Goal: Task Accomplishment & Management: Complete application form

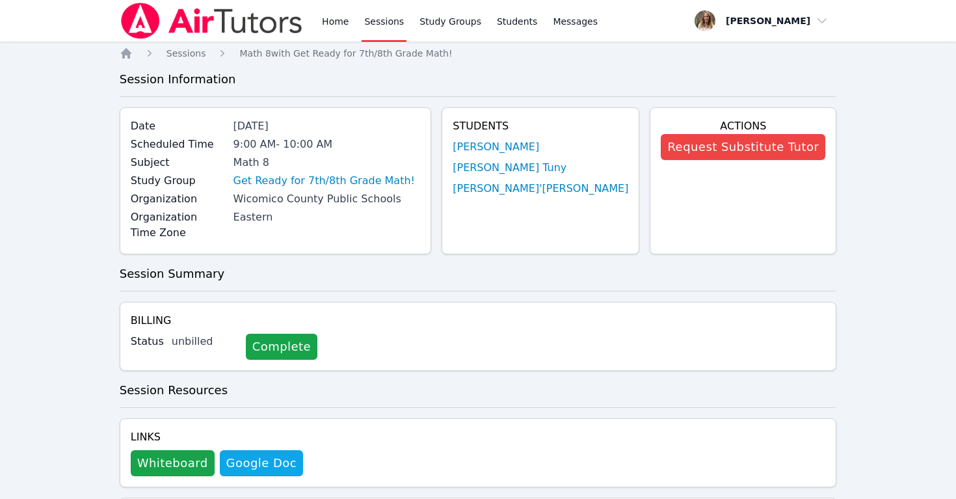
click at [381, 27] on link "Sessions" at bounding box center [383, 21] width 45 height 42
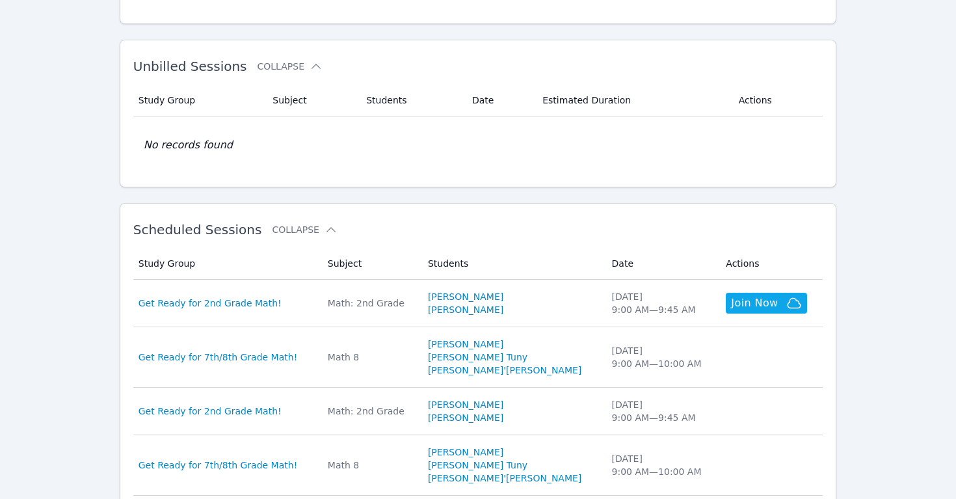
scroll to position [200, 0]
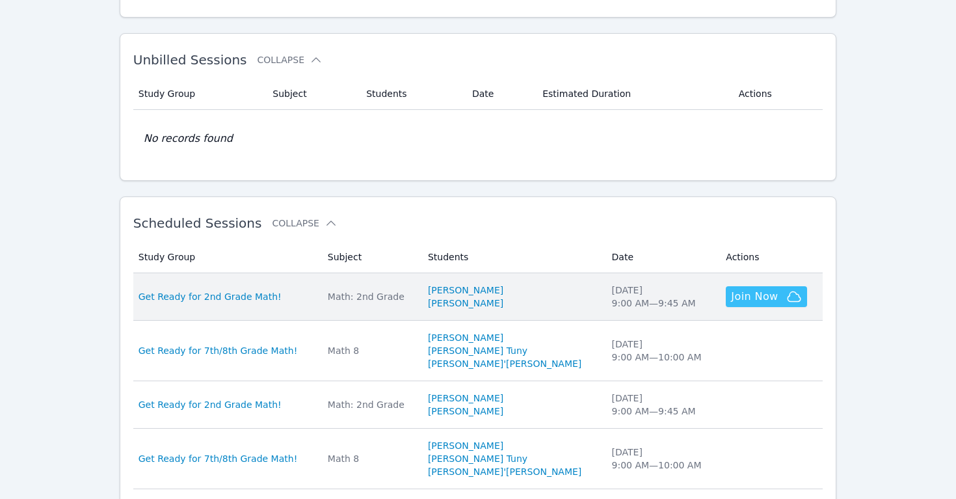
click at [740, 295] on span "Join Now" at bounding box center [754, 297] width 47 height 16
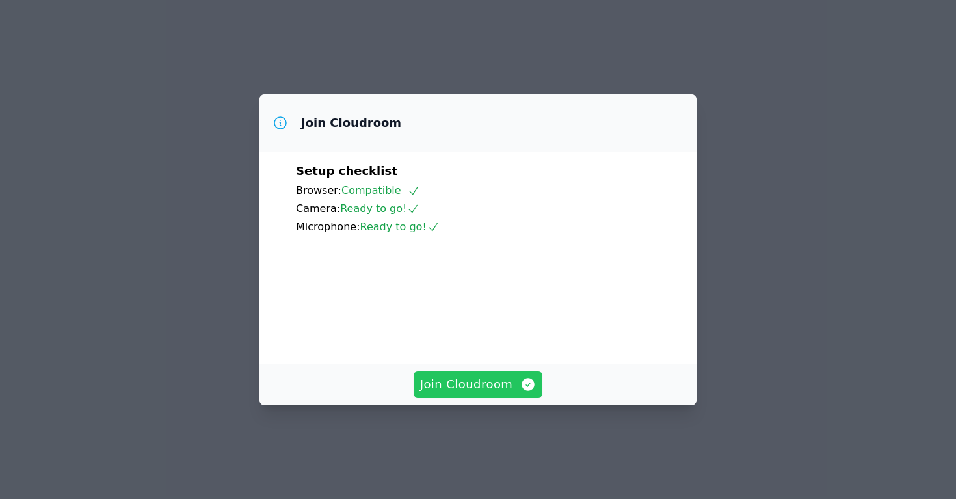
click at [467, 393] on span "Join Cloudroom" at bounding box center [478, 384] width 116 height 18
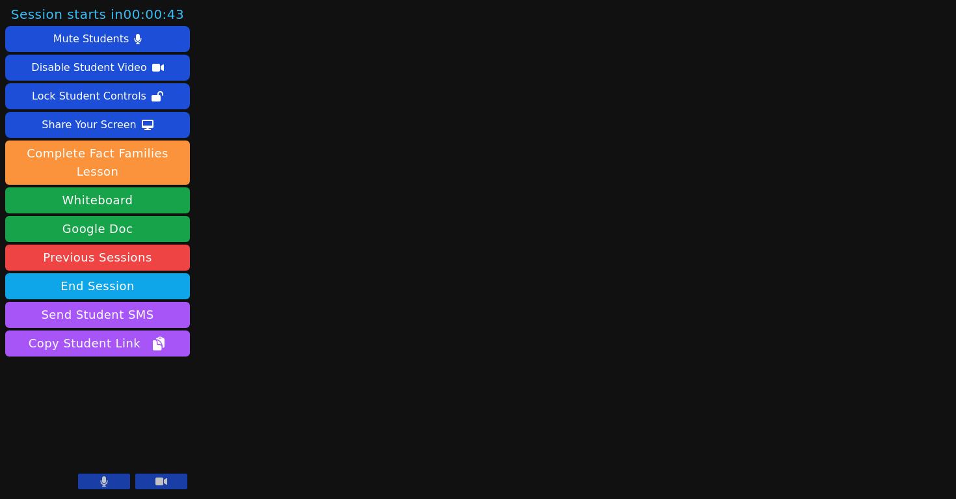
click at [111, 478] on button at bounding box center [104, 481] width 52 height 16
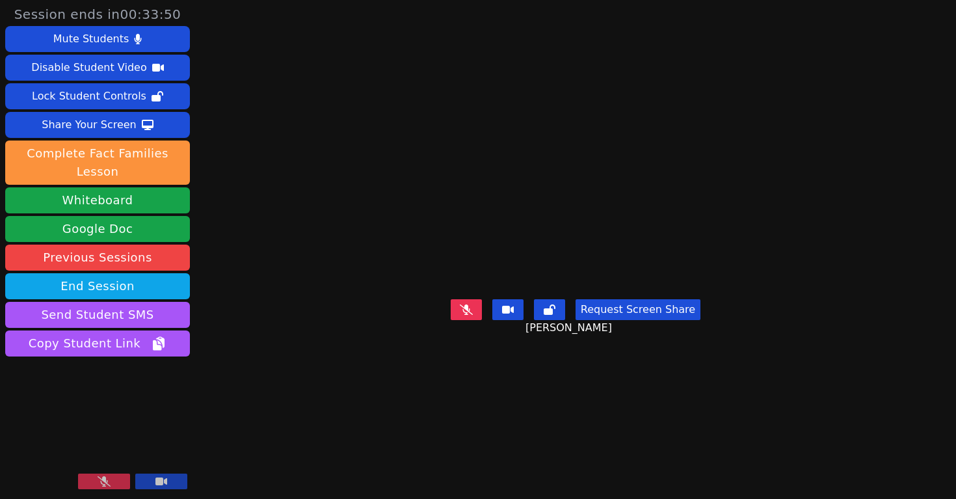
click at [105, 484] on icon at bounding box center [104, 481] width 13 height 10
click at [468, 315] on icon at bounding box center [466, 309] width 13 height 10
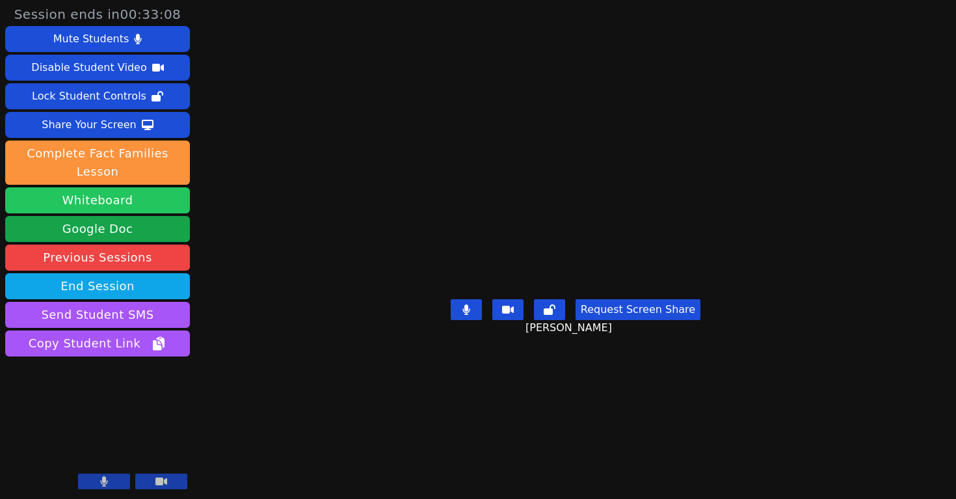
click at [130, 198] on button "Whiteboard" at bounding box center [97, 200] width 185 height 26
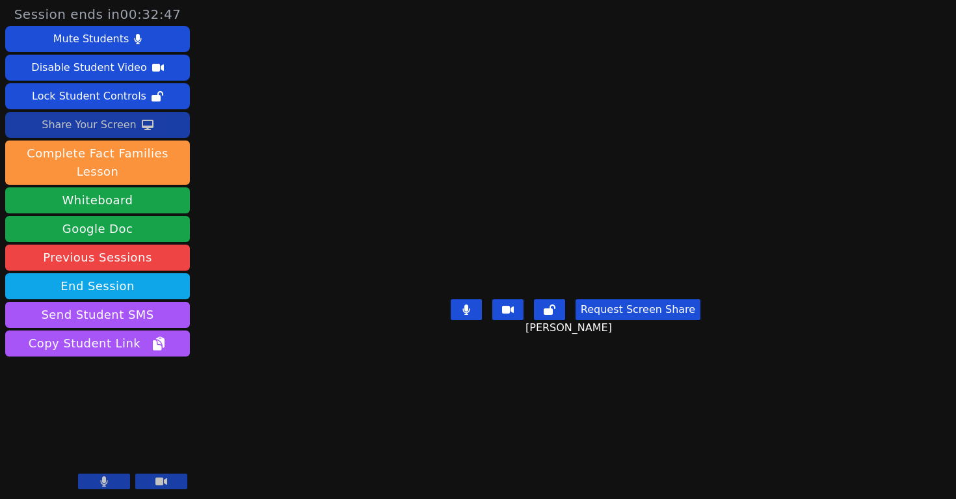
click at [77, 129] on div "Share Your Screen" at bounding box center [89, 124] width 95 height 21
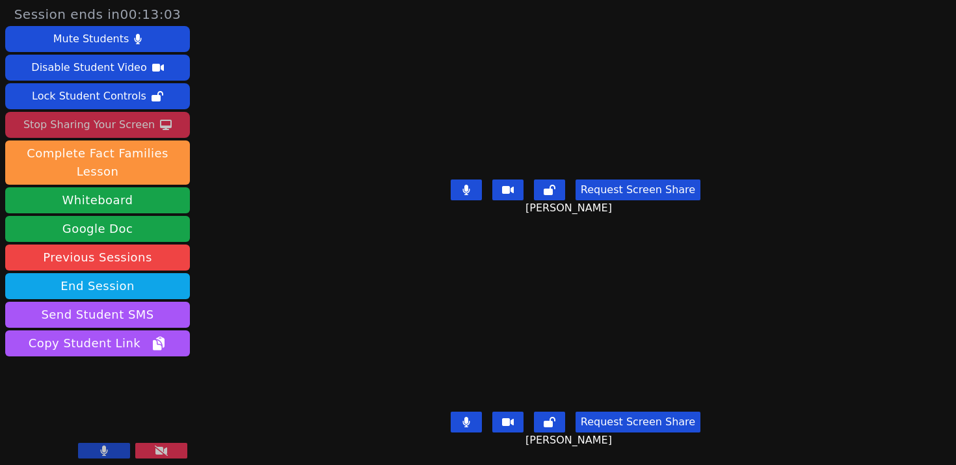
click at [157, 447] on icon at bounding box center [161, 450] width 13 height 10
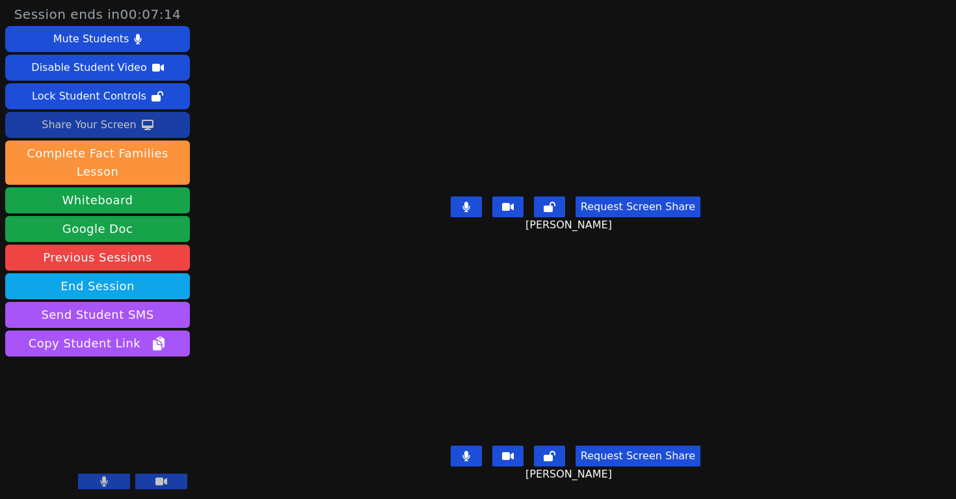
click at [85, 122] on div "Share Your Screen" at bounding box center [89, 124] width 95 height 21
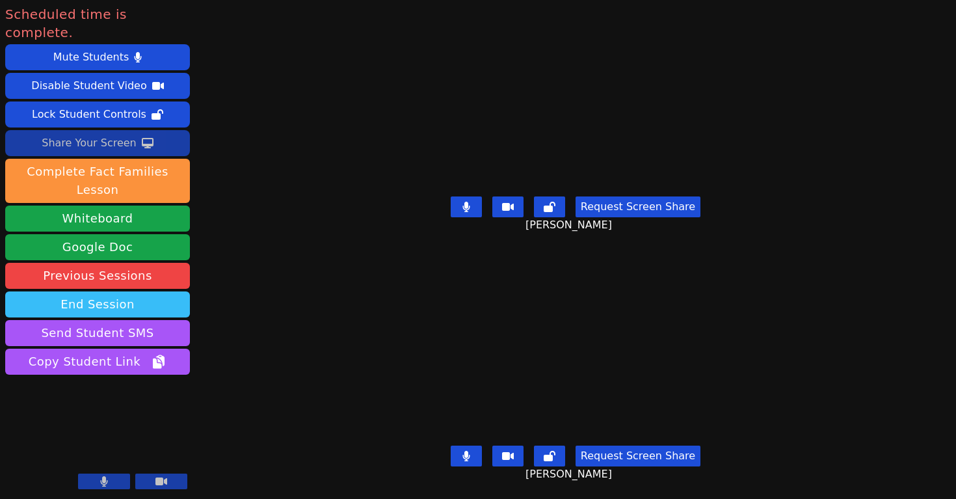
click at [138, 291] on button "End Session" at bounding box center [97, 304] width 185 height 26
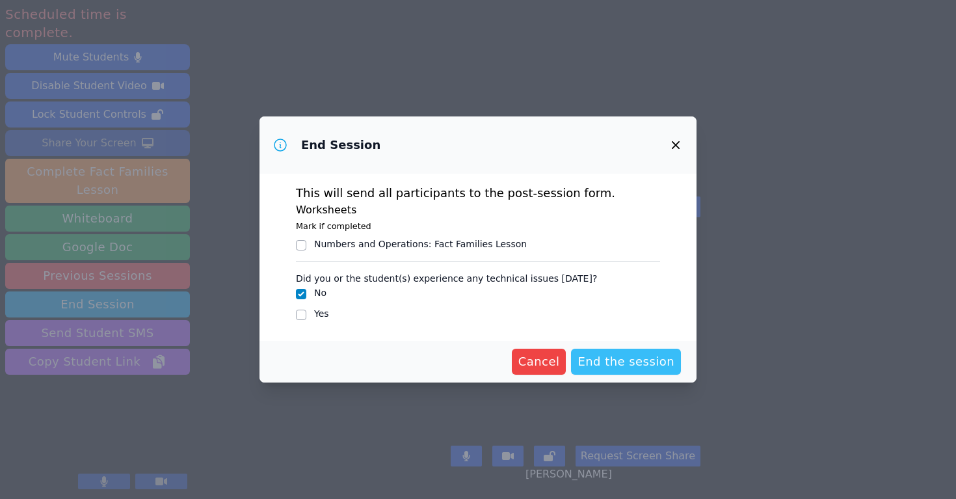
click at [631, 357] on span "End the session" at bounding box center [625, 361] width 97 height 18
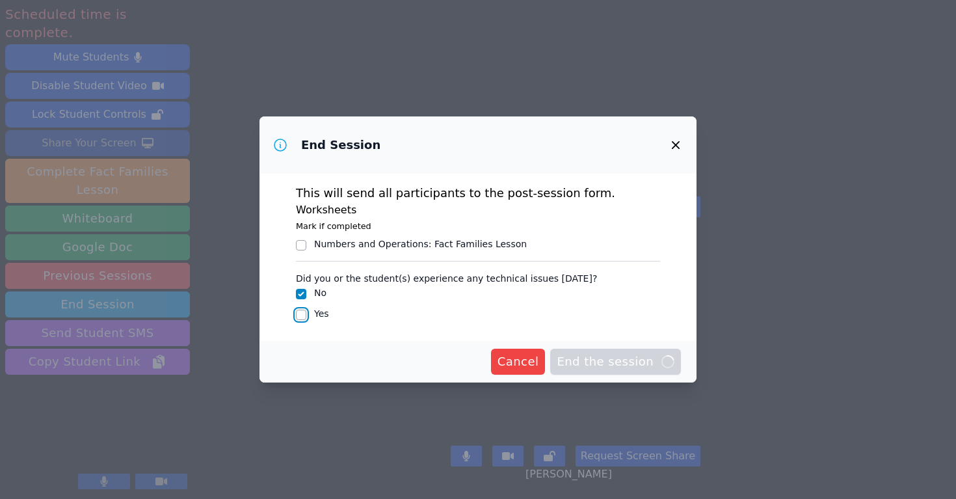
click at [300, 314] on input "Yes" at bounding box center [301, 314] width 10 height 10
checkbox input "true"
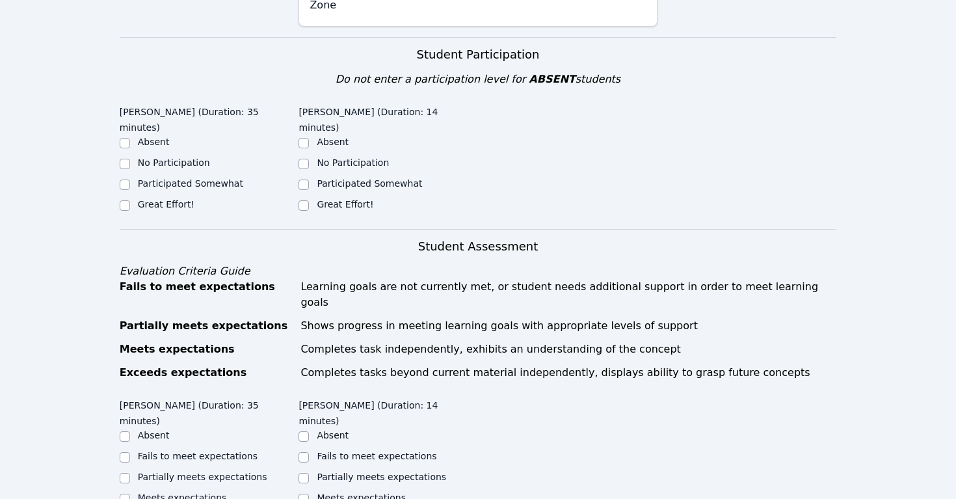
scroll to position [257, 0]
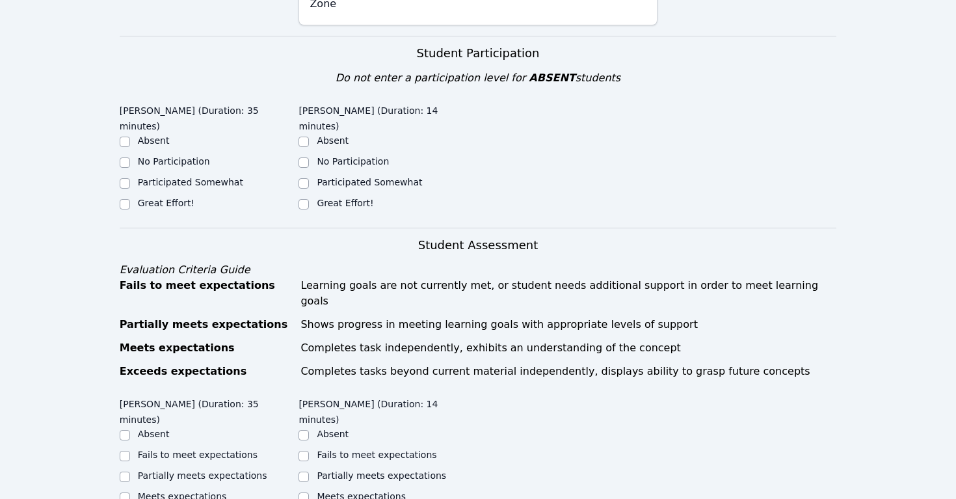
click at [172, 198] on label "Great Effort!" at bounding box center [166, 203] width 57 height 10
click at [130, 199] on input "Great Effort!" at bounding box center [125, 204] width 10 height 10
checkbox input "true"
click at [358, 198] on label "Great Effort!" at bounding box center [345, 203] width 57 height 10
click at [309, 199] on input "Great Effort!" at bounding box center [303, 204] width 10 height 10
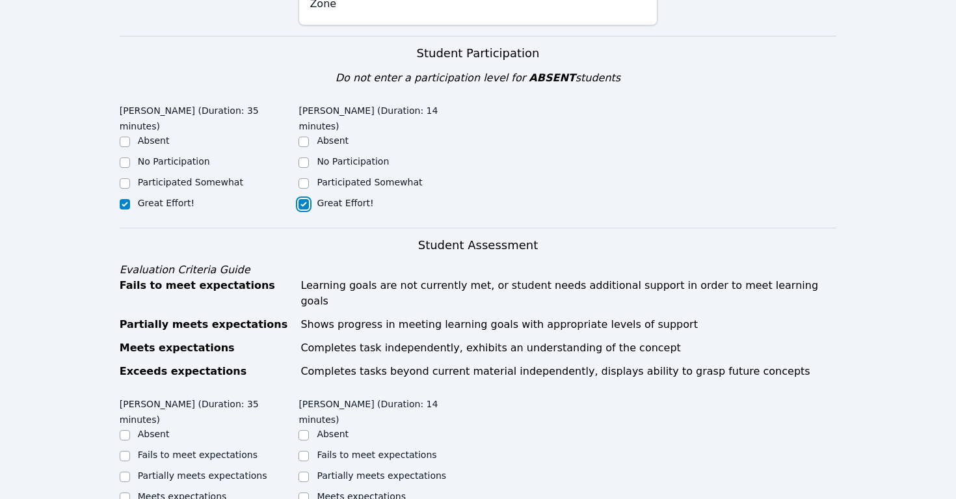
checkbox input "true"
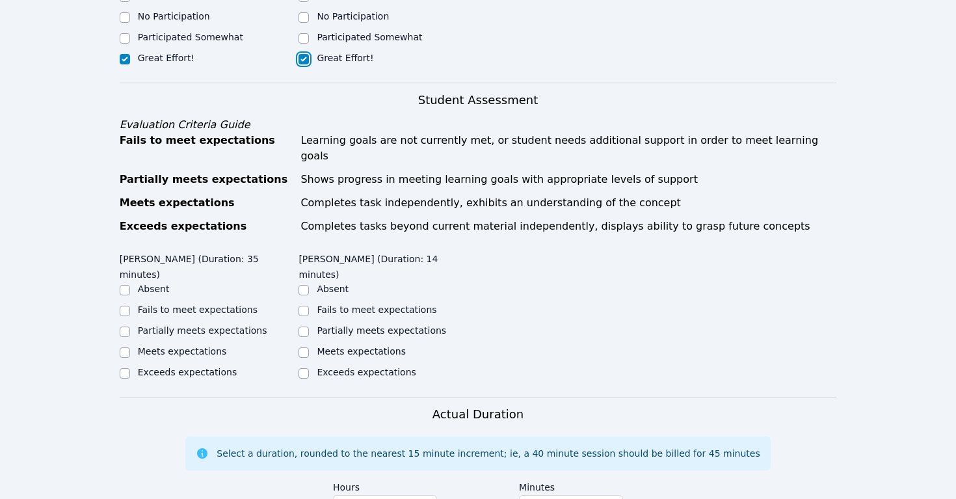
scroll to position [540, 0]
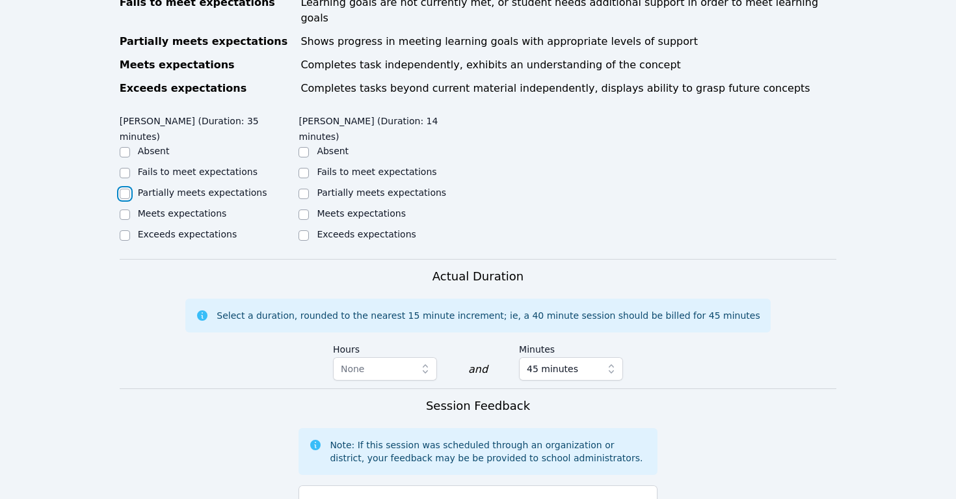
click at [129, 189] on input "Partially meets expectations" at bounding box center [125, 194] width 10 height 10
checkbox input "true"
click at [308, 189] on input "Partially meets expectations" at bounding box center [303, 194] width 10 height 10
checkbox input "true"
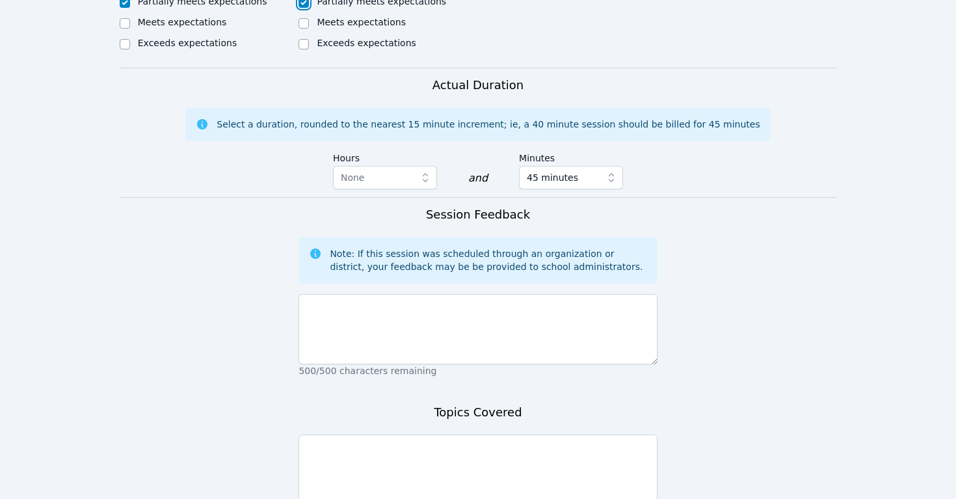
scroll to position [740, 0]
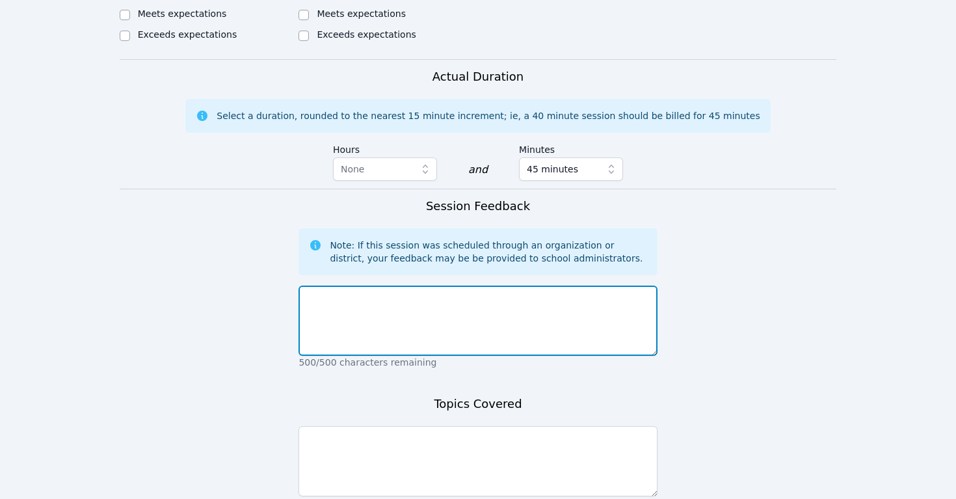
click at [361, 285] on textarea at bounding box center [477, 320] width 358 height 70
type textarea "G"
click at [305, 285] on textarea "[PERSON_NAME] and [PERSON_NAME] were late [DATE]" at bounding box center [477, 320] width 358 height 70
click at [386, 285] on textarea "[DATE] was [PERSON_NAME] and [PERSON_NAME] were late [DATE]" at bounding box center [477, 320] width 358 height 70
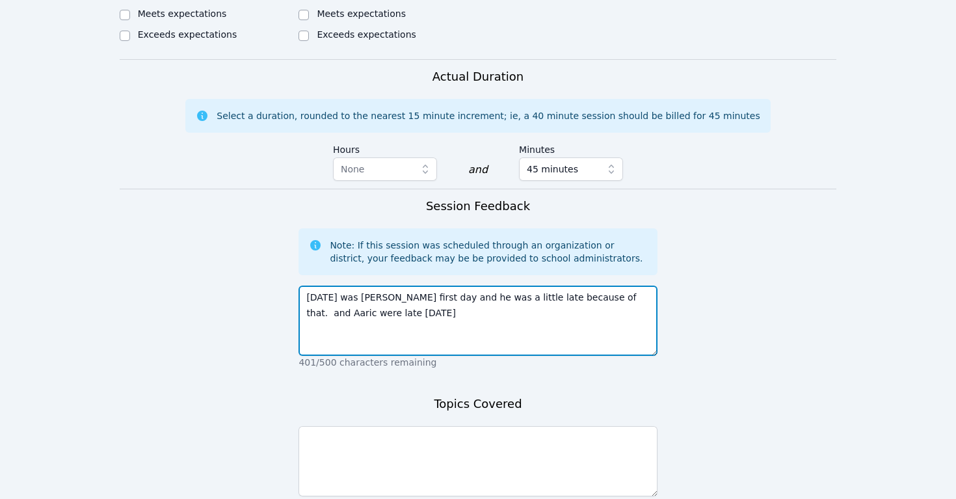
click at [614, 285] on textarea "[DATE] was [PERSON_NAME] first day and he was a little late because of that. an…" at bounding box center [477, 320] width 358 height 70
click at [637, 285] on textarea "[DATE] was [PERSON_NAME] first day and he was a little late because of that. Aa…" at bounding box center [477, 320] width 358 height 70
click at [304, 285] on textarea "[DATE] was [PERSON_NAME] first day and he was a little late because of that. [P…" at bounding box center [477, 320] width 358 height 70
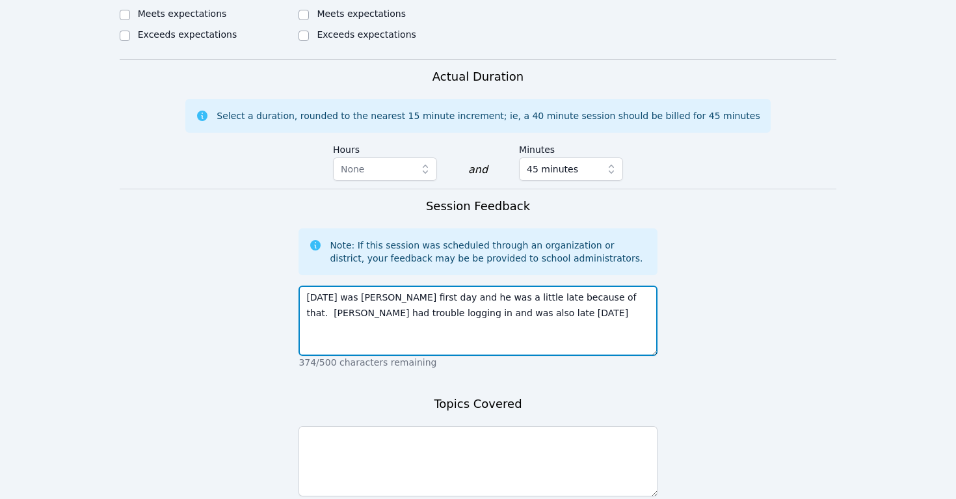
click at [475, 285] on textarea "[DATE] was [PERSON_NAME] first day and he was a little late because of that. [P…" at bounding box center [477, 320] width 358 height 70
click at [338, 285] on textarea "[DATE] was [PERSON_NAME] first day and he was a little late because of that. [P…" at bounding box center [477, 320] width 358 height 70
type textarea "[DATE] was [PERSON_NAME] first day and he was a little late because of that. [P…"
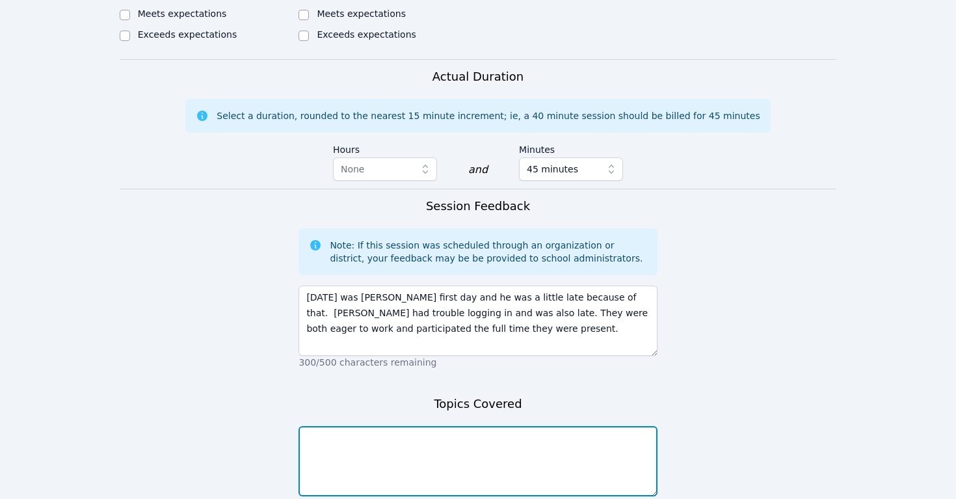
click at [350, 426] on textarea at bounding box center [477, 461] width 358 height 70
click at [467, 426] on textarea "we worked on skip counting by 3, and adding by counting on" at bounding box center [477, 461] width 358 height 70
click at [568, 426] on textarea "we worked on skip counting by 3, and started the "Adding by counting on" at bounding box center [477, 461] width 358 height 70
click at [628, 426] on textarea "we worked on skip counting by 3, and started the "Adding by Counting on" at bounding box center [477, 461] width 358 height 70
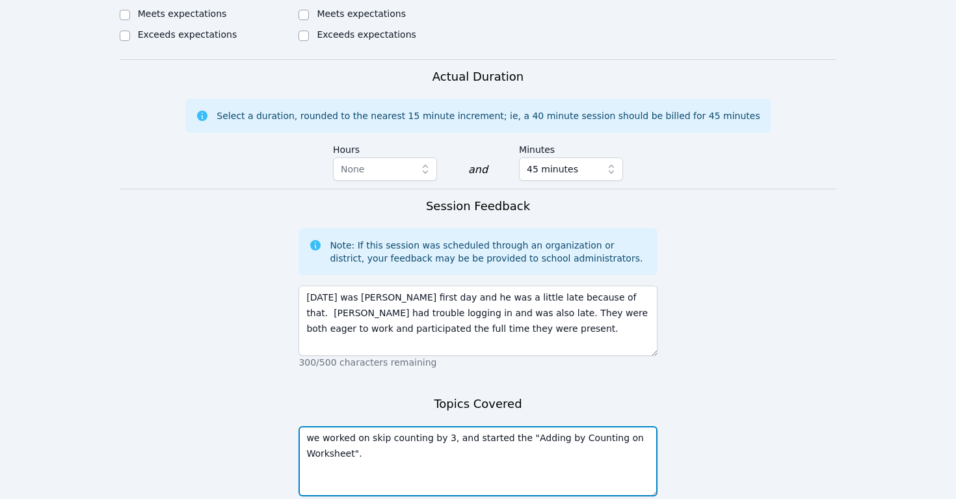
drag, startPoint x: 371, startPoint y: 389, endPoint x: 300, endPoint y: 388, distance: 70.2
click at [300, 426] on textarea "we worked on skip counting by 3, and started the "Adding by Counting on Workshe…" at bounding box center [477, 461] width 358 height 70
click at [437, 426] on textarea "Warm up: Skip counting by 3, and started the "Adding by Counting on Worksheet"." at bounding box center [477, 461] width 358 height 70
click at [308, 426] on textarea "Warm up: Skip counting by 3, and started the "Adding by Counting on Worksheet"." at bounding box center [477, 461] width 358 height 70
click at [306, 426] on textarea "Introductions and how to use the Miro Board. Warm up: Skip counting by 3, and s…" at bounding box center [477, 461] width 358 height 70
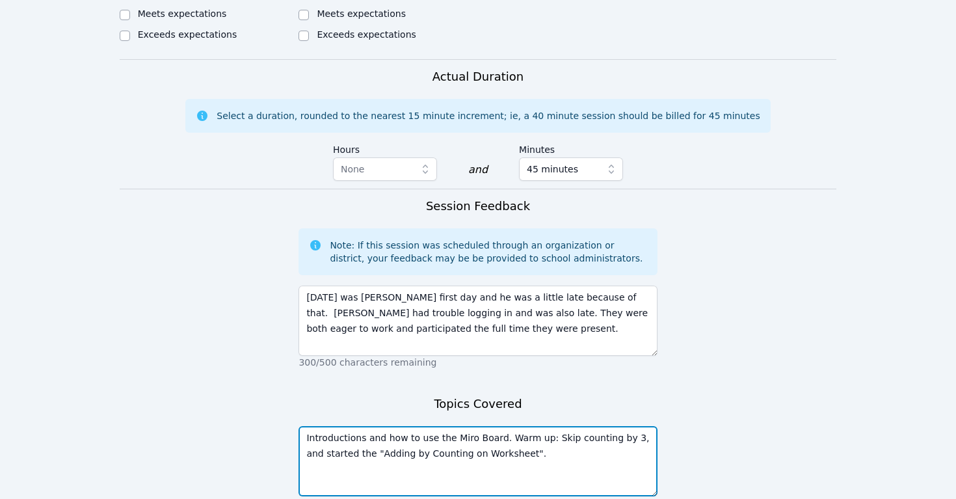
click at [324, 426] on textarea "Introductions and how to use the Miro Board. Warm up: Skip counting by 3, and s…" at bounding box center [477, 461] width 358 height 70
click at [306, 426] on textarea "Introductions and how to use the Miro Board. Warm up: Skip counting by 3, and s…" at bounding box center [477, 461] width 358 height 70
click at [375, 426] on textarea "Introductions and how to use the Miro Board. Warm up: Skip counting by 3, and […" at bounding box center [477, 461] width 358 height 70
click at [522, 426] on textarea "Introductions and how to use the Miro Board. Warm up: Skip counting by 3, and […" at bounding box center [477, 461] width 358 height 70
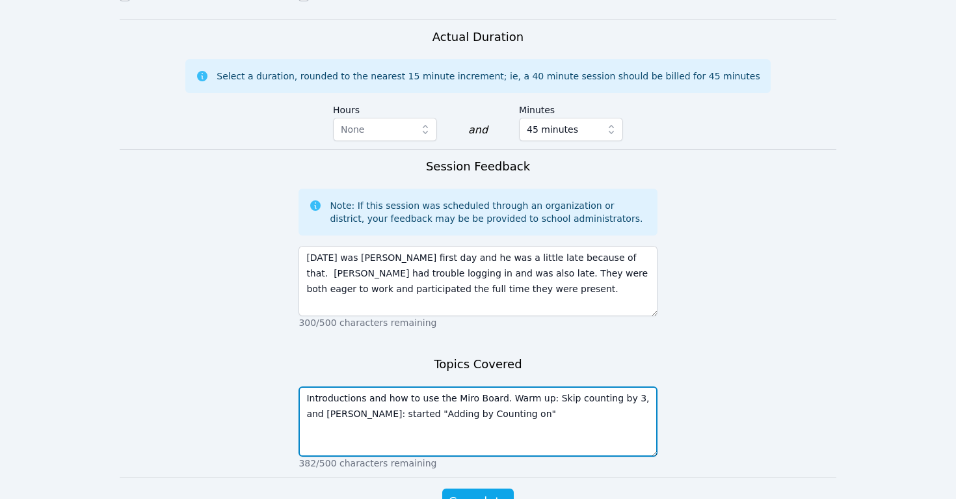
scroll to position [811, 0]
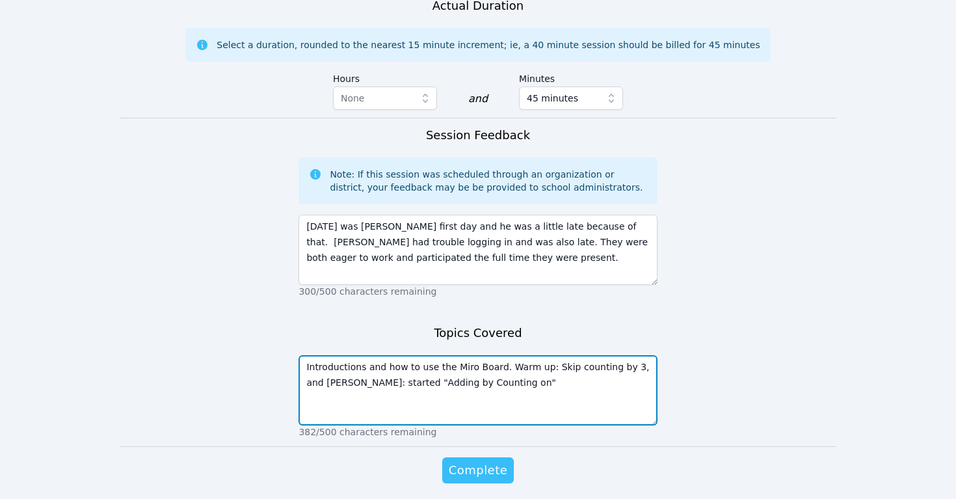
type textarea "Introductions and how to use the Miro Board. Warm up: Skip counting by 3, and […"
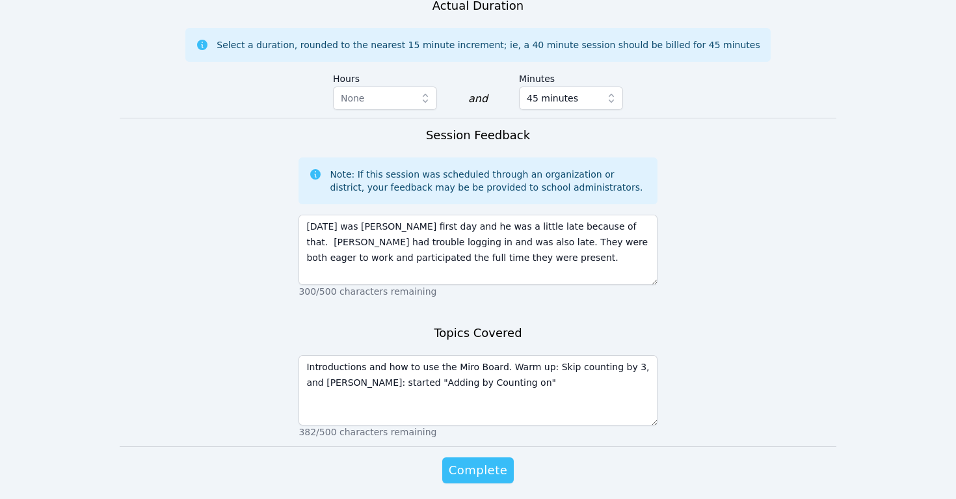
click at [475, 461] on span "Complete" at bounding box center [478, 470] width 59 height 18
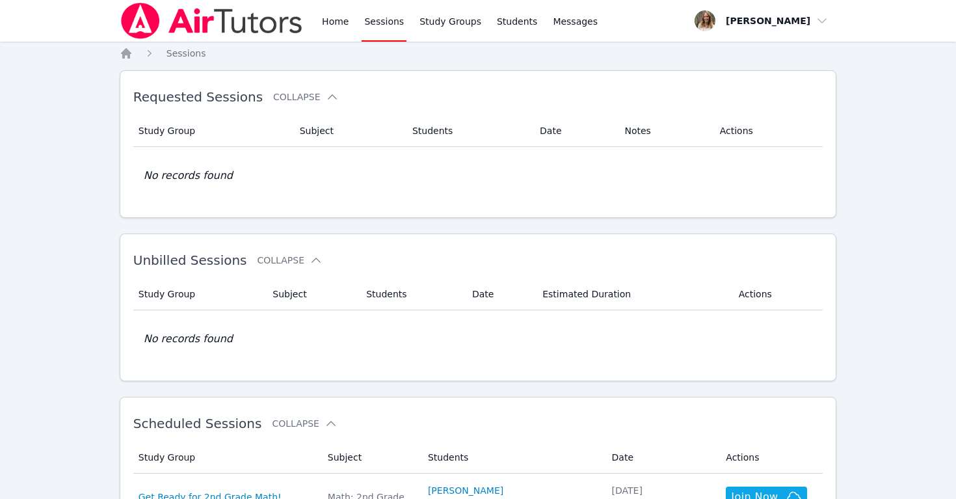
click at [385, 20] on link "Sessions" at bounding box center [383, 21] width 45 height 42
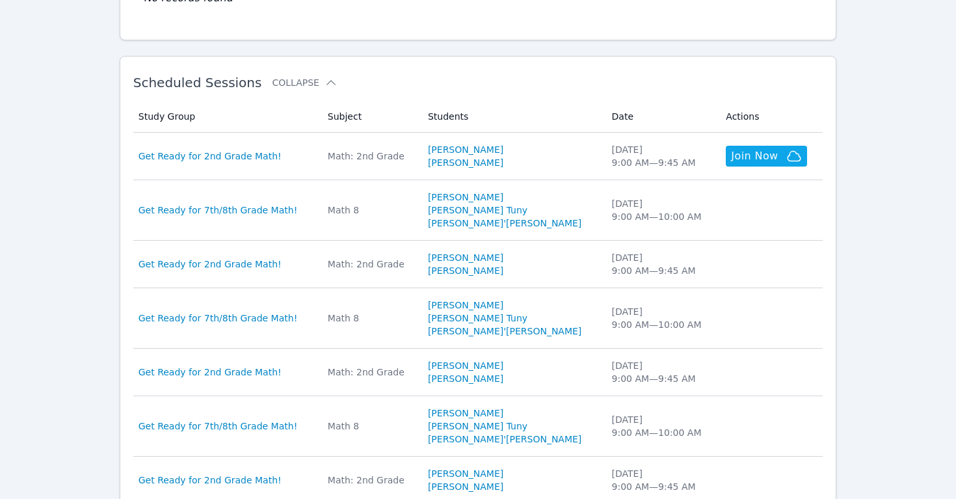
scroll to position [431, 0]
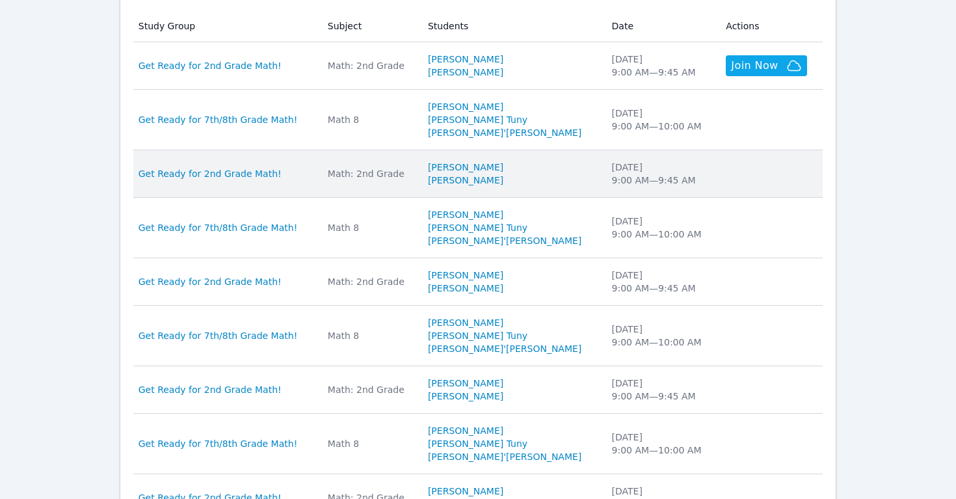
click at [278, 176] on div "Get Ready for 2nd Grade Math!" at bounding box center [225, 173] width 174 height 13
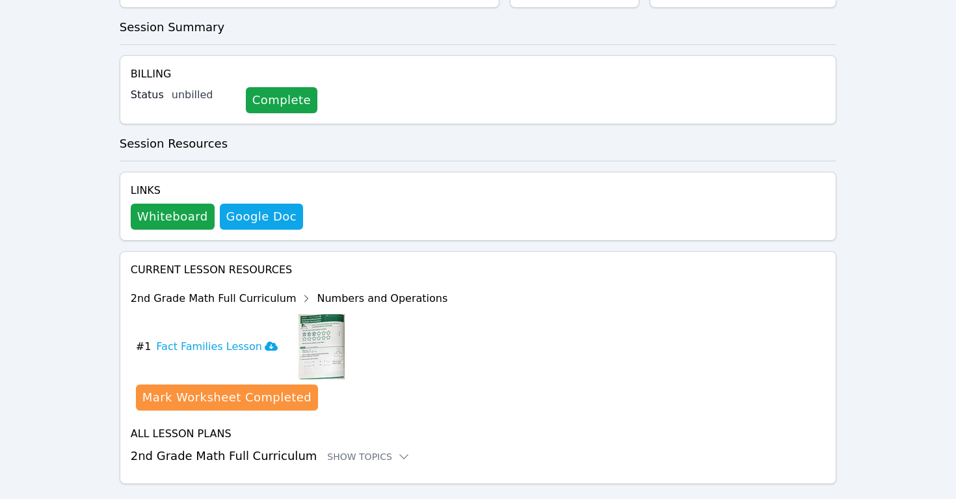
scroll to position [257, 0]
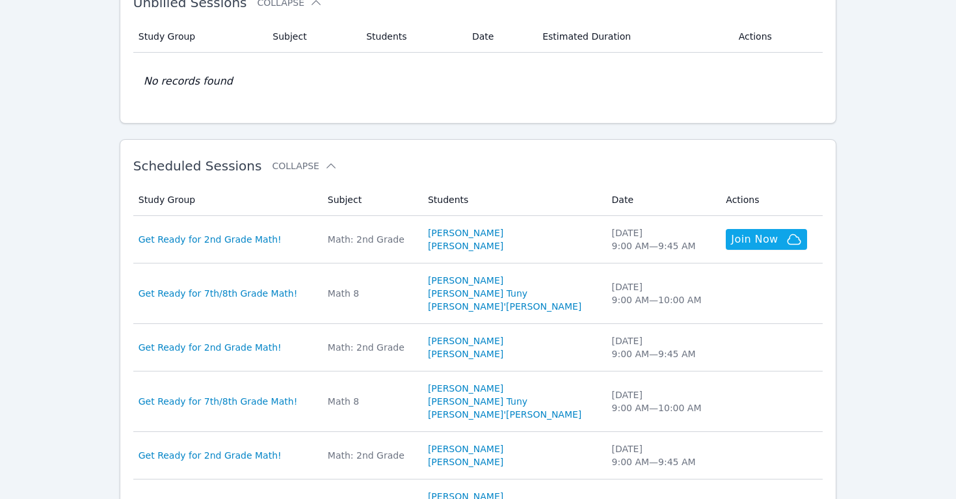
scroll to position [431, 0]
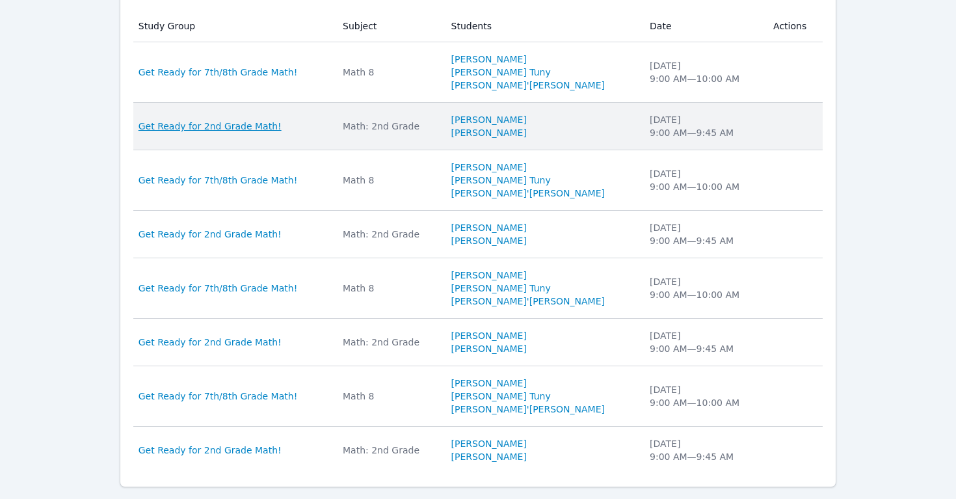
click at [211, 125] on span "Get Ready for 2nd Grade Math!" at bounding box center [209, 126] width 143 height 13
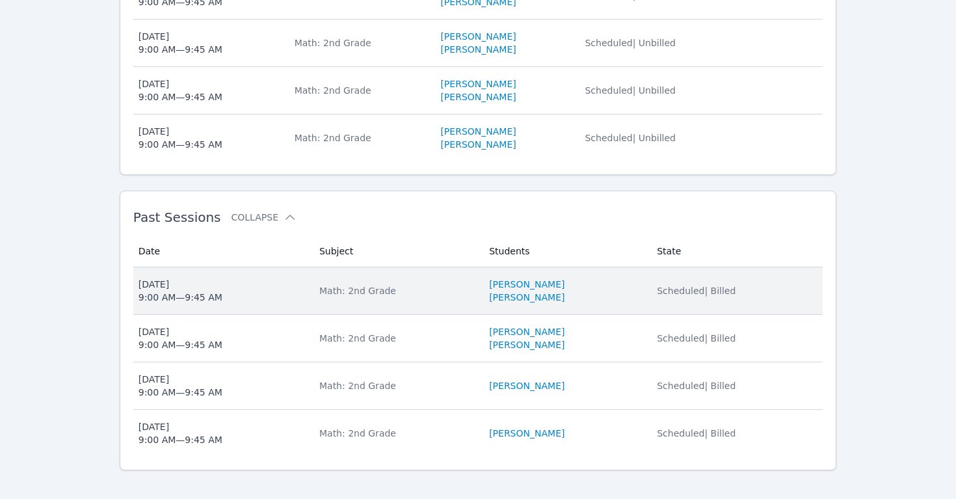
scroll to position [471, 0]
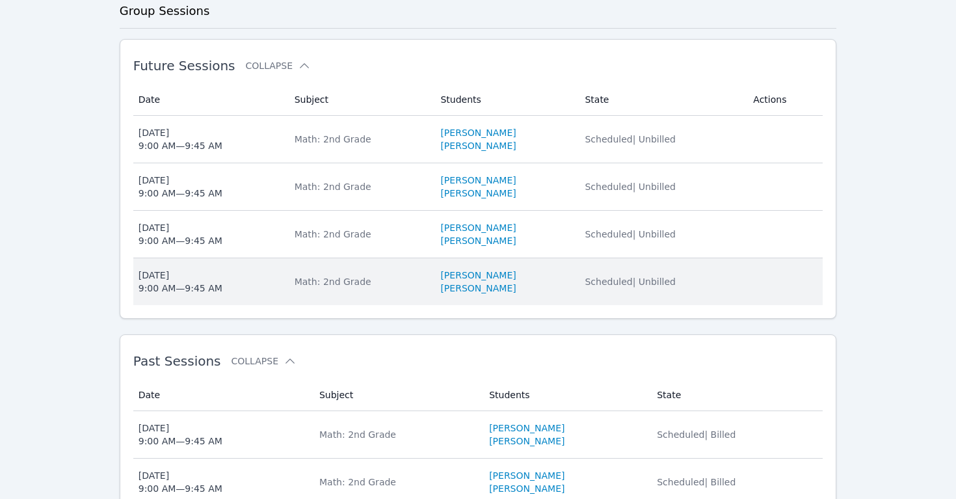
click at [183, 273] on div "Tue Aug 19 9:00 AM — 9:45 AM" at bounding box center [180, 282] width 84 height 26
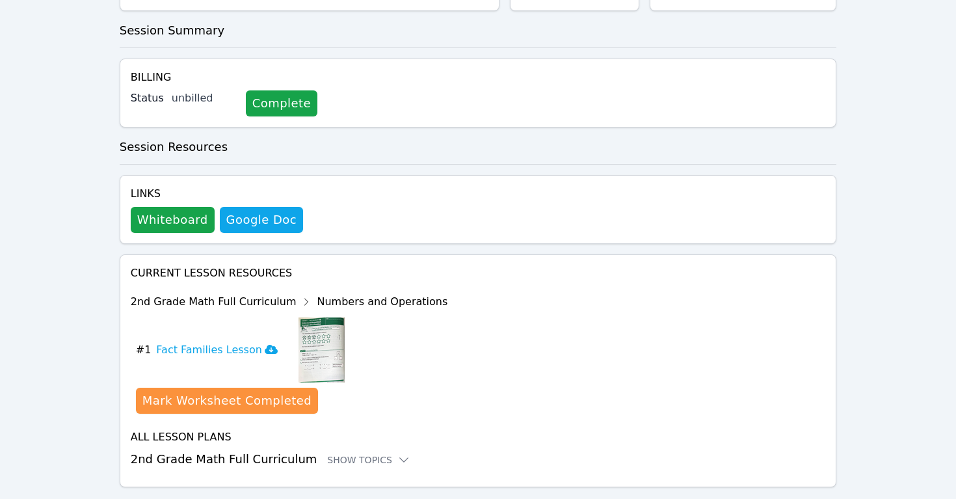
scroll to position [257, 0]
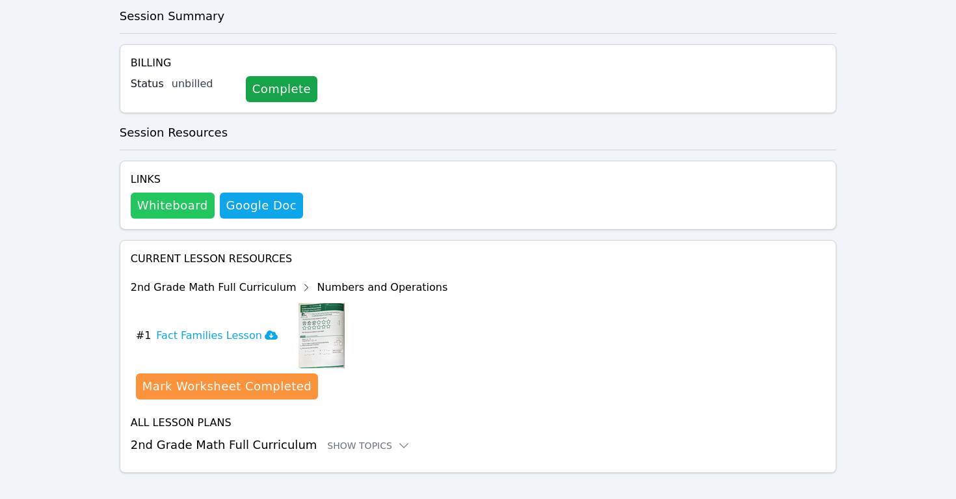
click at [163, 192] on button "Whiteboard" at bounding box center [173, 205] width 84 height 26
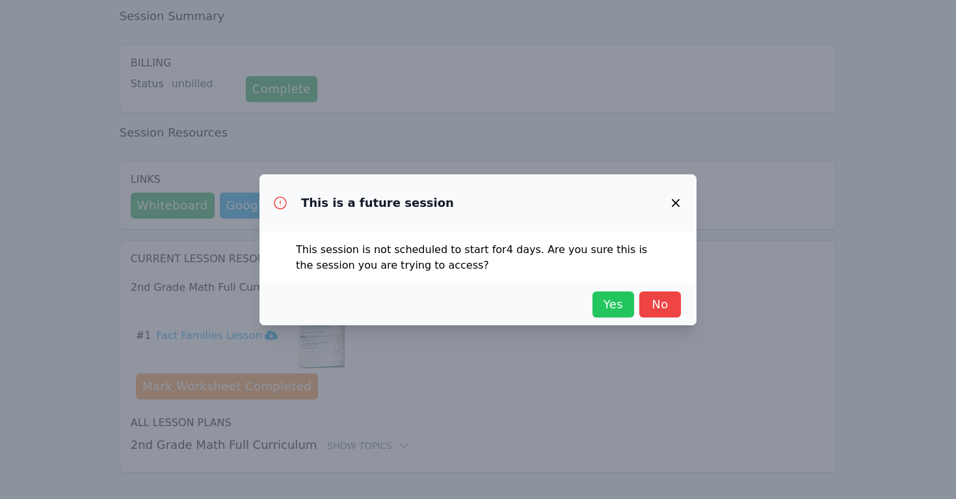
click at [614, 303] on span "Yes" at bounding box center [613, 304] width 29 height 18
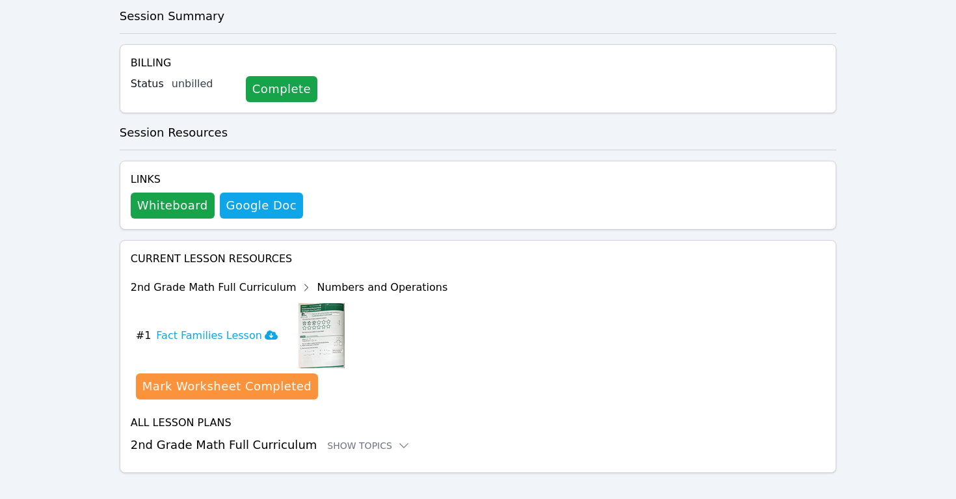
scroll to position [0, 0]
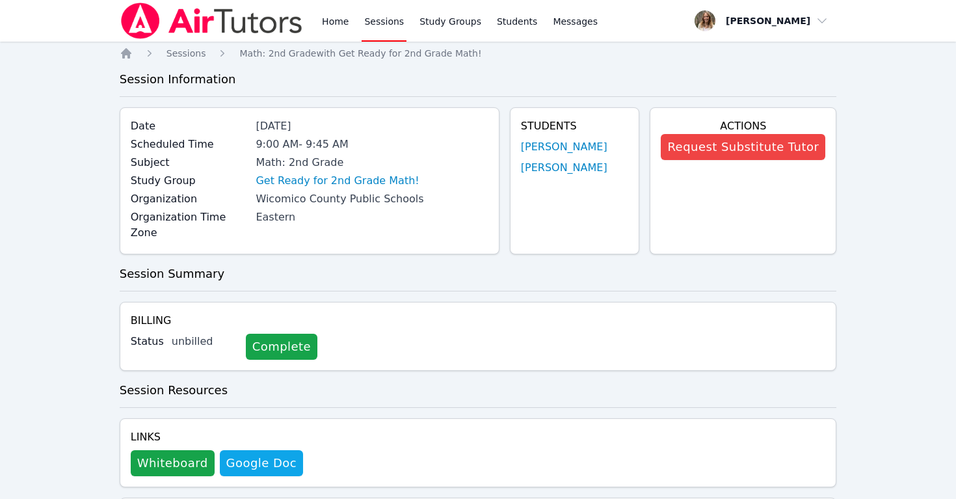
click at [390, 22] on link "Sessions" at bounding box center [383, 21] width 45 height 42
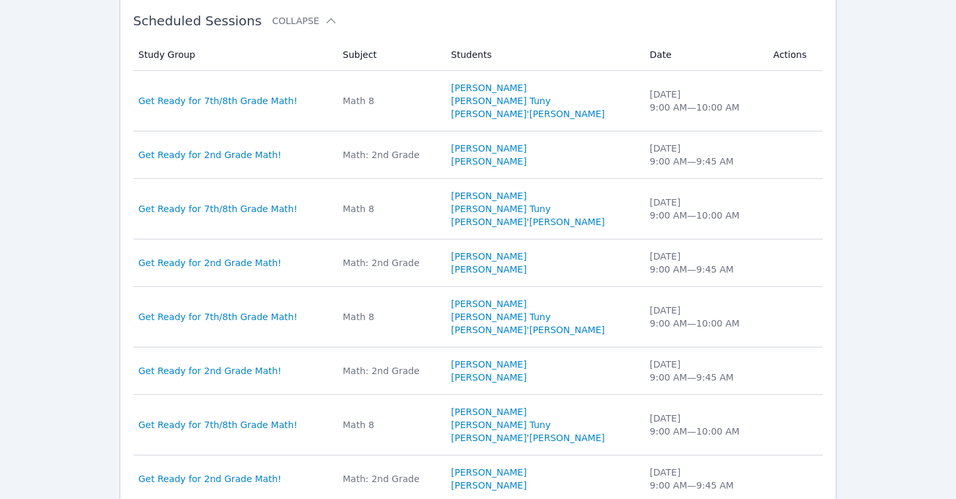
scroll to position [415, 0]
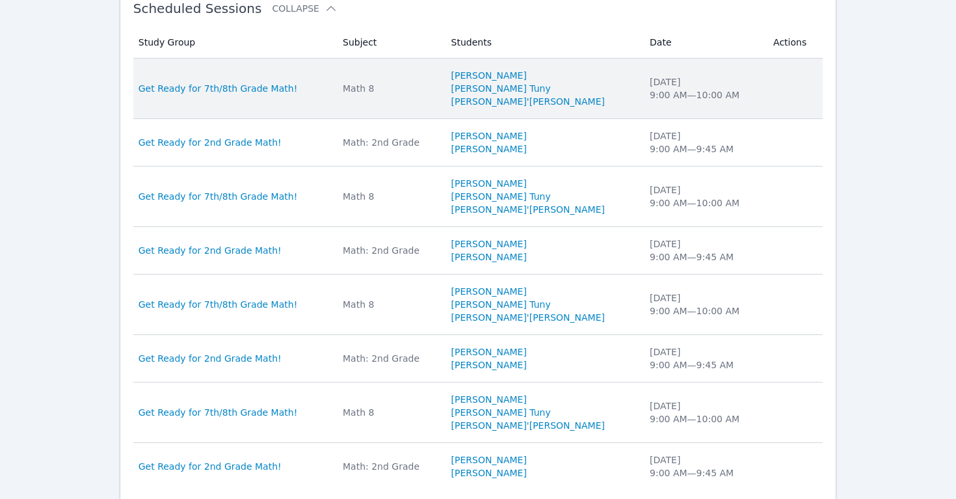
click at [248, 99] on td "Study Group Get Ready for 7th/8th Grade Math!" at bounding box center [234, 89] width 202 height 60
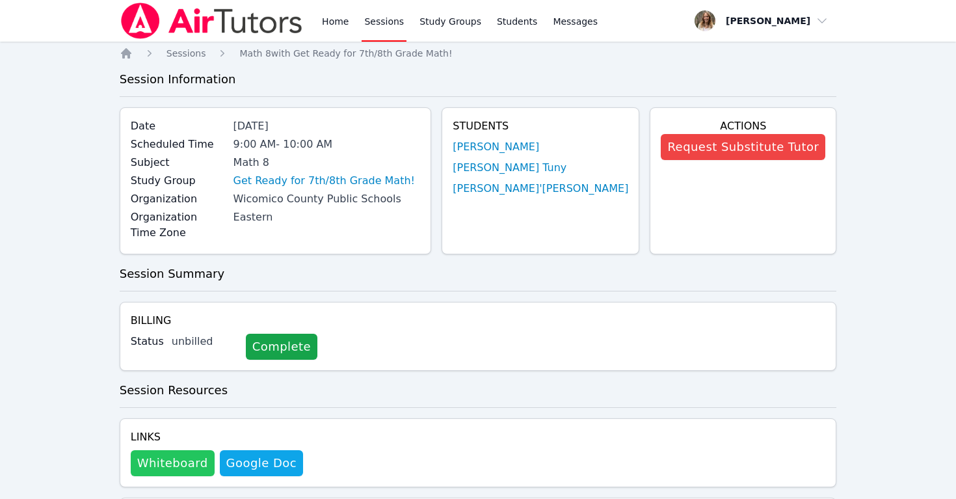
click at [179, 450] on button "Whiteboard" at bounding box center [173, 463] width 84 height 26
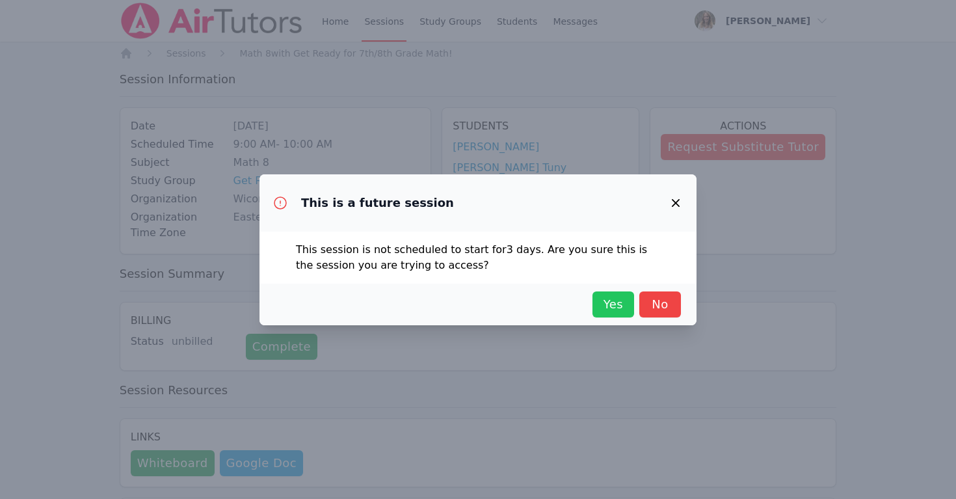
click at [607, 299] on span "Yes" at bounding box center [613, 304] width 29 height 18
